Goal: Transaction & Acquisition: Purchase product/service

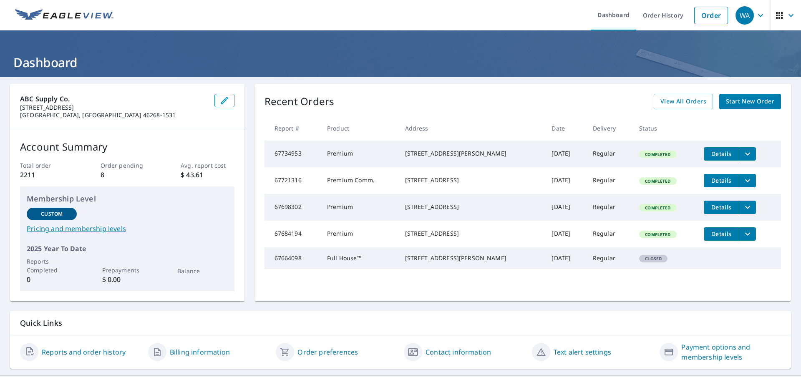
click at [741, 102] on span "Start New Order" at bounding box center [750, 101] width 48 height 10
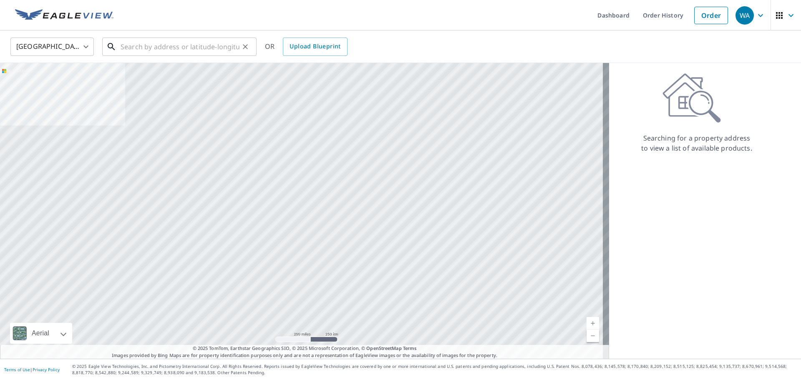
click at [147, 45] on input "text" at bounding box center [180, 46] width 119 height 23
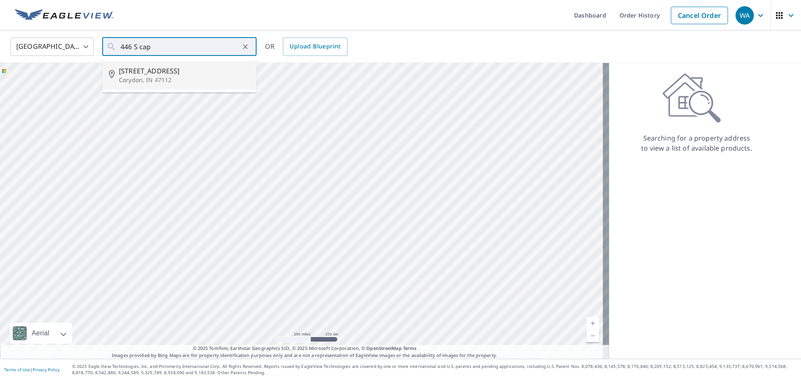
type input "[STREET_ADDRESS]"
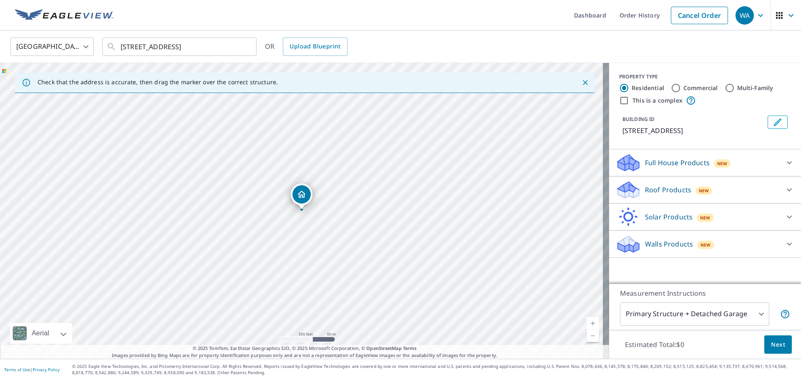
click at [666, 244] on p "Walls Products" at bounding box center [669, 244] width 48 height 10
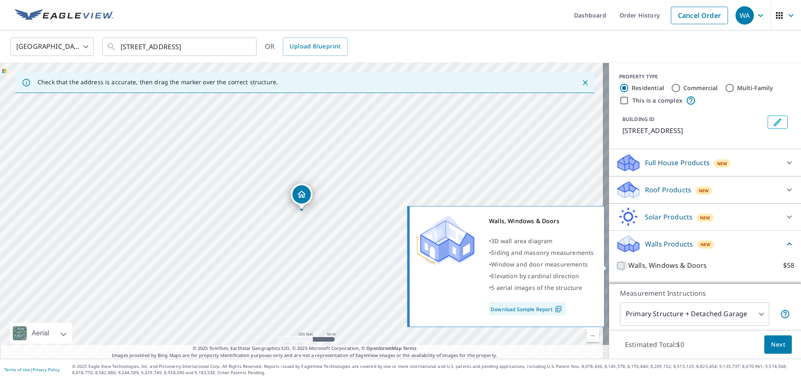
click at [616, 263] on input "Walls, Windows & Doors $58" at bounding box center [622, 266] width 13 height 10
checkbox input "true"
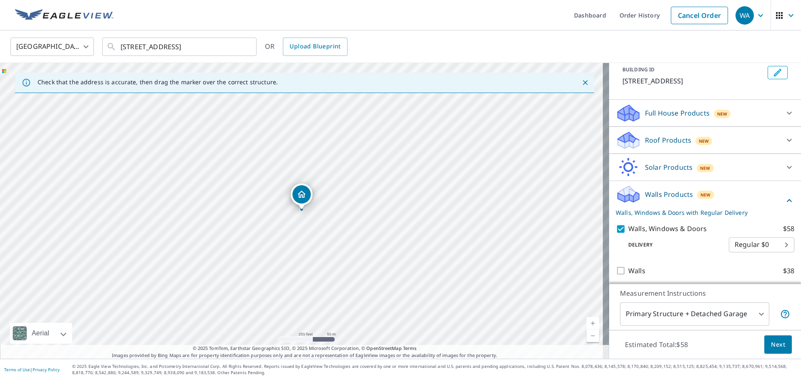
scroll to position [52, 0]
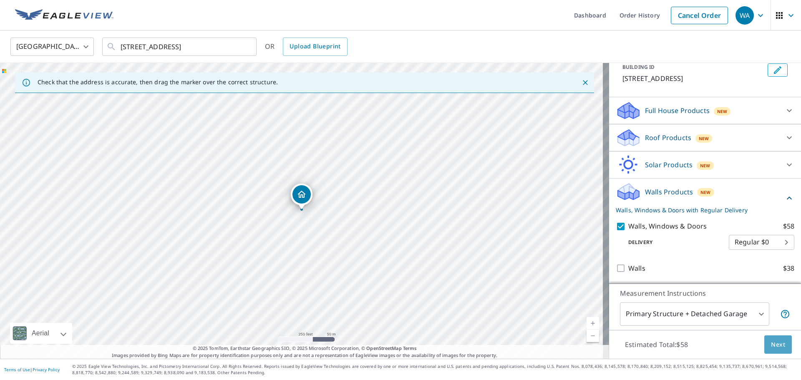
click at [771, 343] on span "Next" at bounding box center [778, 345] width 14 height 10
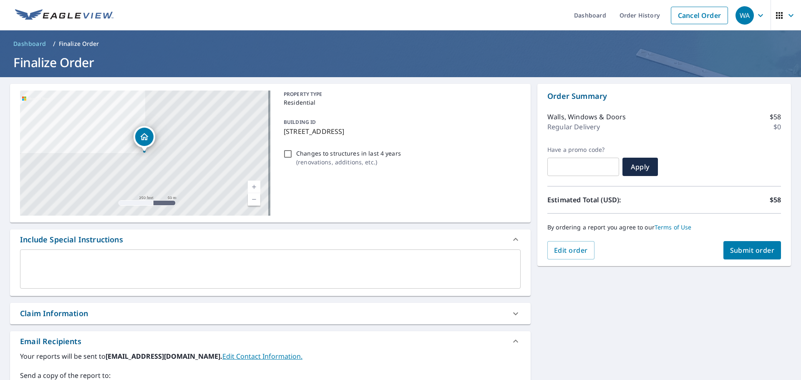
click at [735, 248] on span "Submit order" at bounding box center [752, 250] width 45 height 9
